Goal: Task Accomplishment & Management: Manage account settings

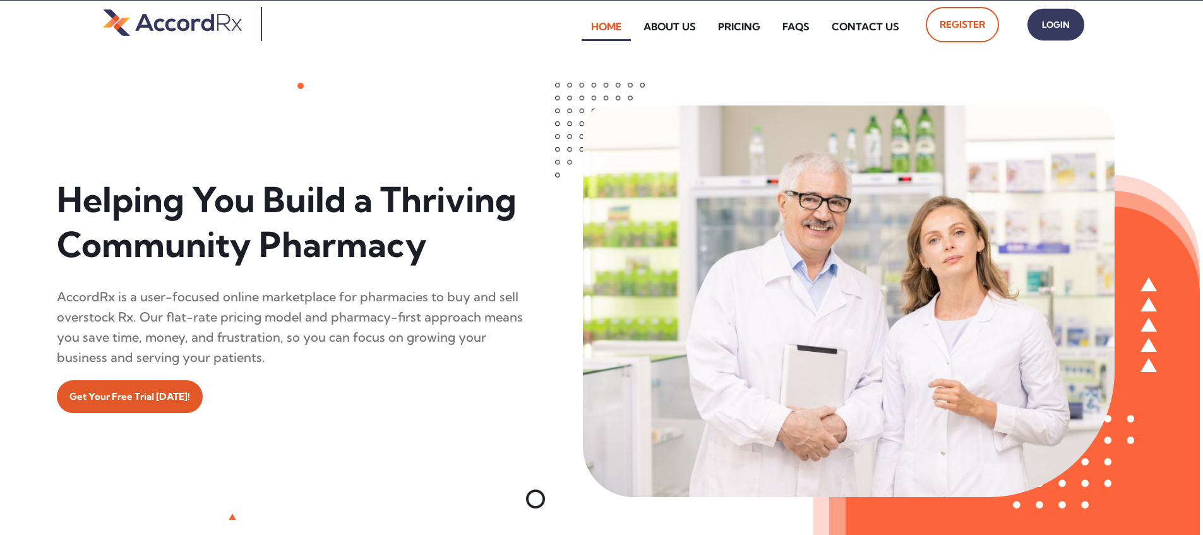
click at [576, 25] on span "Login" at bounding box center [1056, 25] width 32 height 18
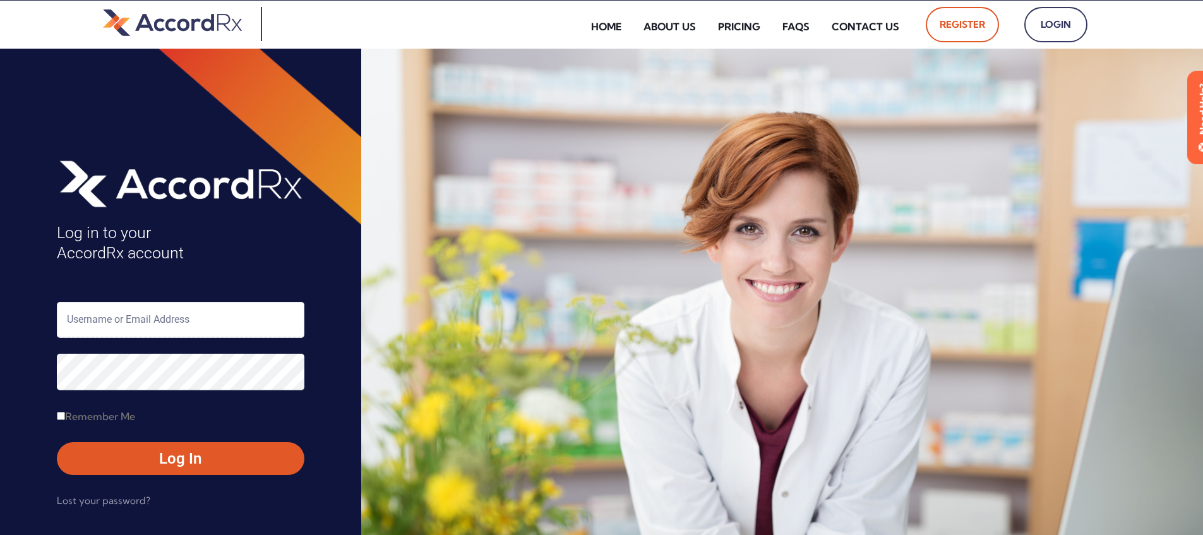
click at [123, 323] on input "text" at bounding box center [180, 320] width 247 height 36
type input "ARX-[PERSON_NAME]"
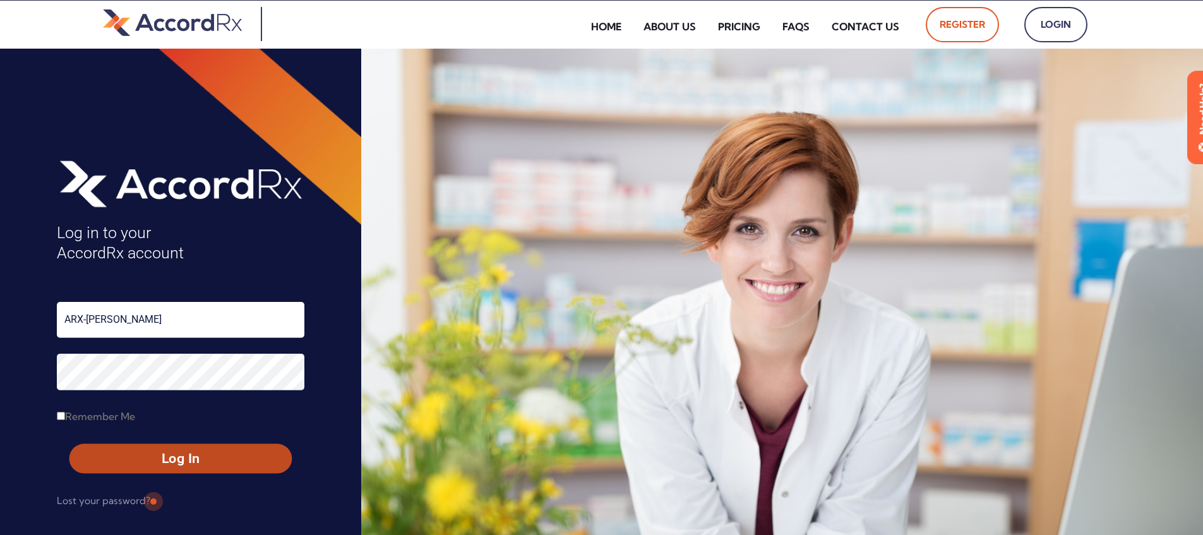
click at [152, 460] on span "Log In" at bounding box center [181, 459] width 200 height 18
